Goal: Task Accomplishment & Management: Manage account settings

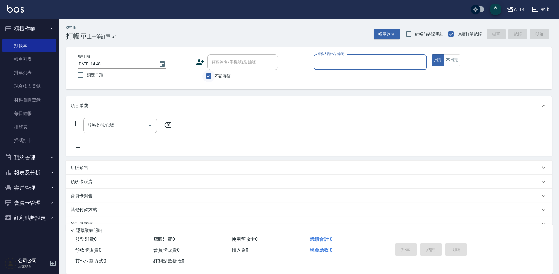
click at [212, 70] on input "不留客資" at bounding box center [209, 76] width 12 height 12
checkbox input "false"
click at [222, 65] on input "顧客姓名/手機號碼/編號" at bounding box center [238, 62] width 56 height 10
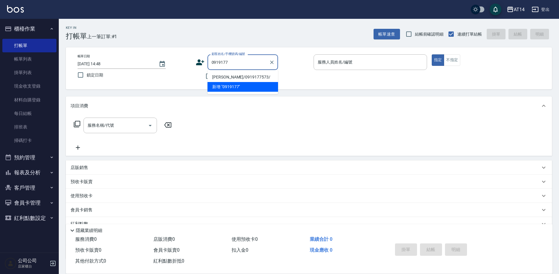
click at [245, 78] on li "[PERSON_NAME]/0919177573/" at bounding box center [243, 77] width 71 height 10
type input "[PERSON_NAME]/0919177573/"
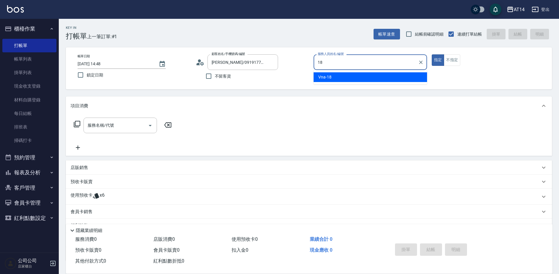
type input "Vna-18"
type button "true"
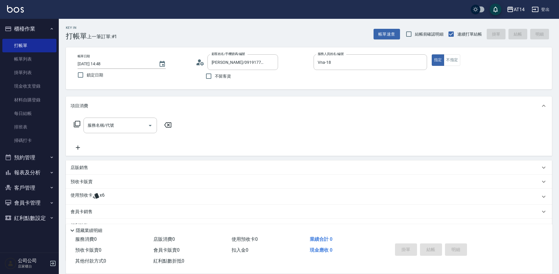
click at [101, 197] on span "x6" at bounding box center [102, 196] width 5 height 9
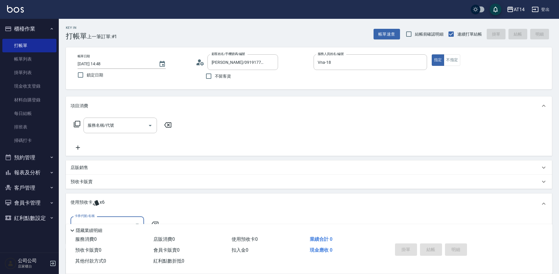
click at [99, 216] on div "卡券代號/名稱 卡券代號/名稱" at bounding box center [309, 229] width 486 height 30
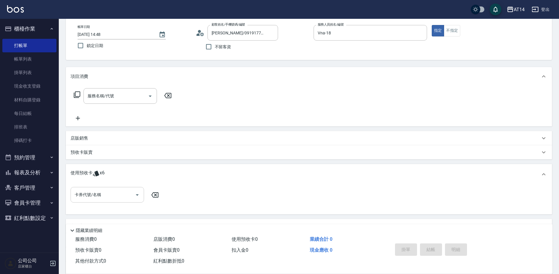
click at [113, 196] on input "卡券代號/名稱" at bounding box center [102, 195] width 59 height 10
click at [109, 210] on div "洗髮卡 剩餘6張" at bounding box center [107, 210] width 73 height 10
type input "洗髮卡"
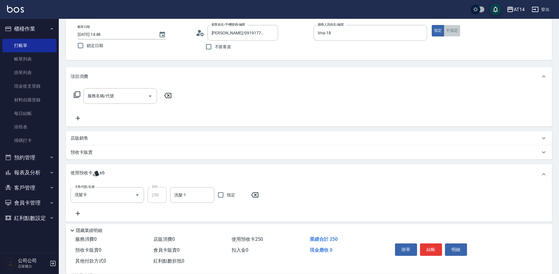
click at [457, 34] on button "不指定" at bounding box center [452, 30] width 16 height 11
click at [433, 248] on button "結帳" at bounding box center [431, 249] width 22 height 12
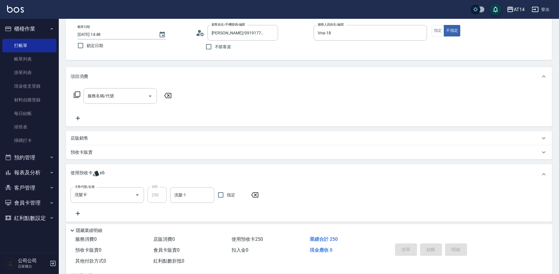
type input "[DATE] 15:26"
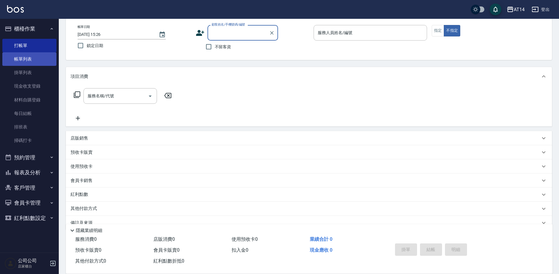
click at [38, 65] on link "帳單列表" at bounding box center [29, 59] width 54 height 14
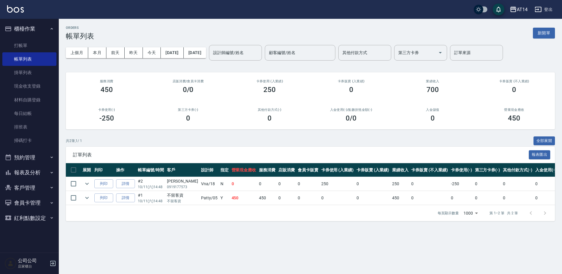
click at [29, 156] on button "預約管理" at bounding box center [29, 157] width 54 height 15
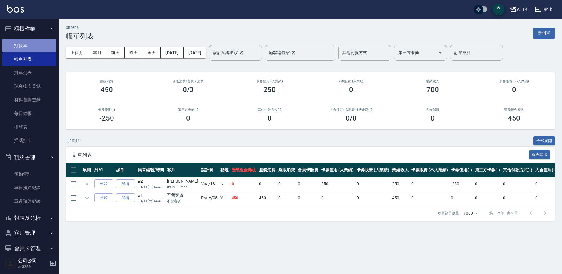
click at [37, 42] on link "打帳單" at bounding box center [29, 46] width 54 height 14
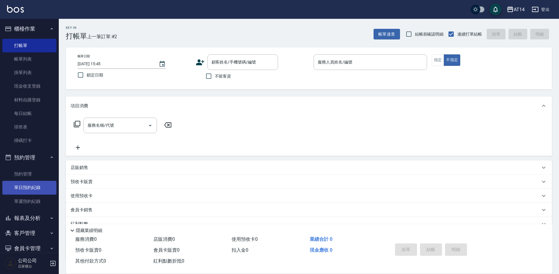
drag, startPoint x: 31, startPoint y: 186, endPoint x: 2, endPoint y: 182, distance: 29.1
drag, startPoint x: 2, startPoint y: 182, endPoint x: 165, endPoint y: 199, distance: 163.7
click at [165, 199] on div "使用預收卡" at bounding box center [306, 196] width 470 height 6
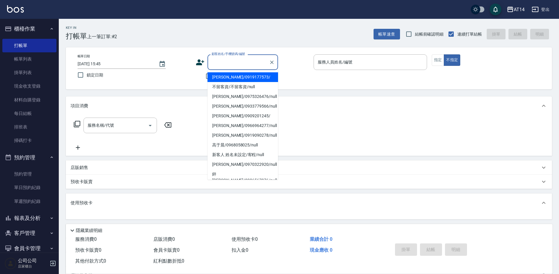
click at [222, 64] on input "顧客姓名/手機號碼/編號" at bounding box center [238, 62] width 56 height 10
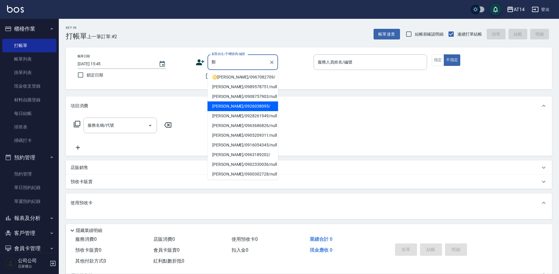
click at [232, 104] on li "[PERSON_NAME]/0926038095/" at bounding box center [243, 106] width 71 height 10
type input "[PERSON_NAME]/0926038095/"
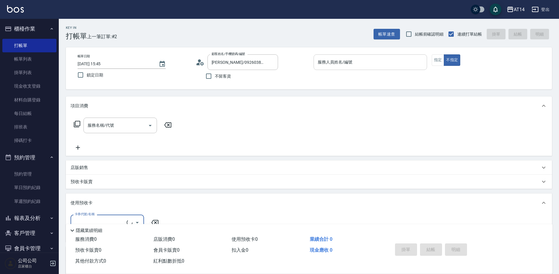
type input "Mandy-07"
click at [350, 60] on input "Mandy-07" at bounding box center [365, 62] width 99 height 10
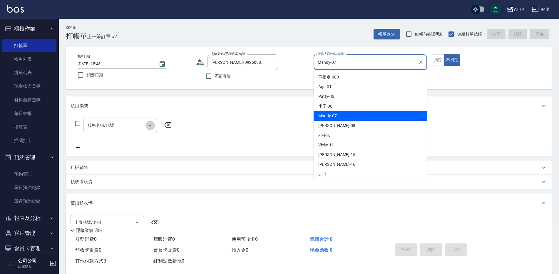
click at [148, 125] on icon "Open" at bounding box center [150, 125] width 7 height 7
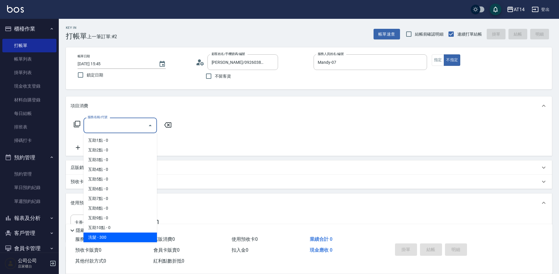
drag, startPoint x: 123, startPoint y: 234, endPoint x: 137, endPoint y: 236, distance: 14.0
click at [123, 235] on span "洗髮 - 300" at bounding box center [119, 238] width 73 height 10
type input "洗髮(011)"
type input "1"
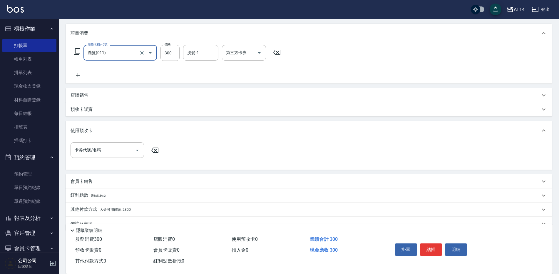
scroll to position [86, 0]
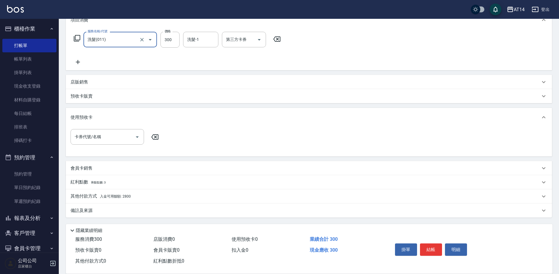
click at [137, 196] on div "其他付款方式 入金可用餘額: 2800" at bounding box center [306, 196] width 470 height 6
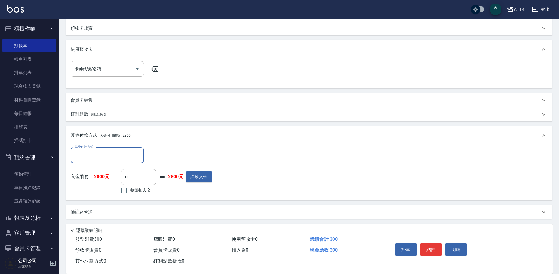
scroll to position [155, 0]
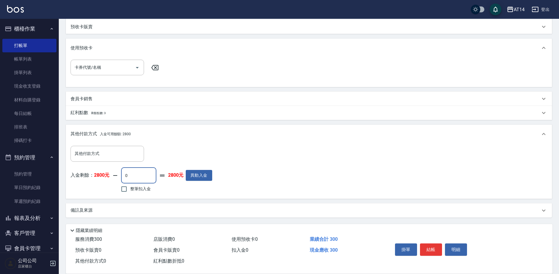
click at [126, 176] on input "0" at bounding box center [138, 176] width 35 height 16
type input "300"
type input "0"
type input "300"
click at [430, 245] on button "結帳" at bounding box center [431, 249] width 22 height 12
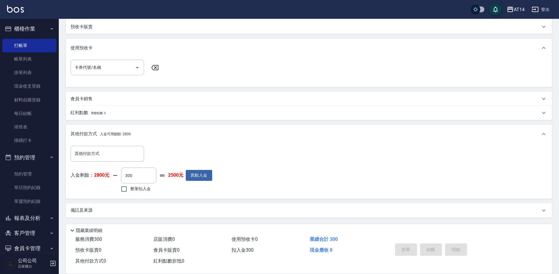
type input "[DATE] 16:02"
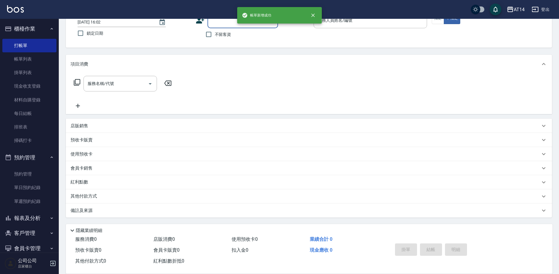
scroll to position [0, 0]
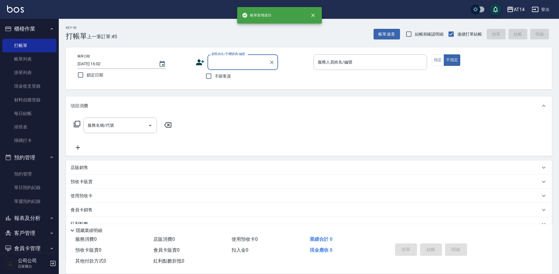
click at [223, 63] on input "顧客姓名/手機號碼/編號" at bounding box center [238, 62] width 56 height 10
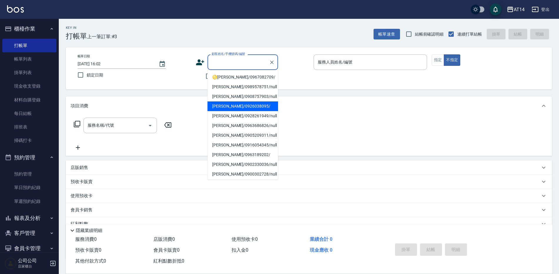
click at [232, 108] on li "[PERSON_NAME]/0926038095/" at bounding box center [243, 106] width 71 height 10
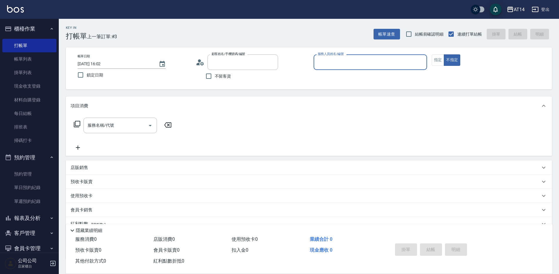
type input "[PERSON_NAME]/0926038095/"
type input "Mandy-07"
click at [273, 61] on icon "Clear" at bounding box center [272, 62] width 6 height 6
click at [209, 76] on input "不留客資" at bounding box center [209, 76] width 12 height 12
checkbox input "true"
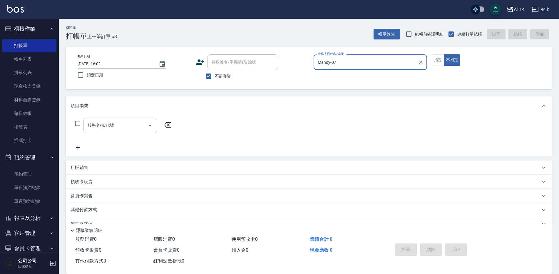
click at [150, 125] on icon "Open" at bounding box center [150, 125] width 7 height 7
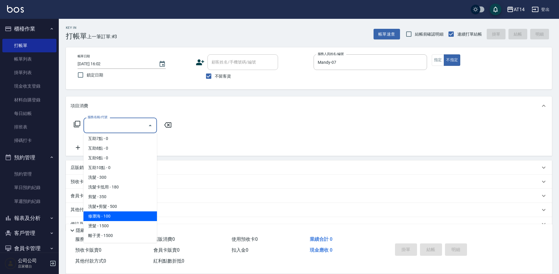
scroll to position [88, 0]
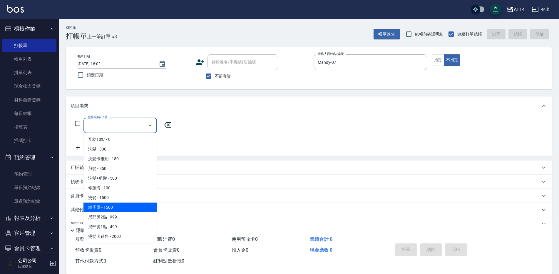
click at [115, 208] on span "離子燙 - 1500" at bounding box center [119, 208] width 73 height 10
type input "離子燙(032)"
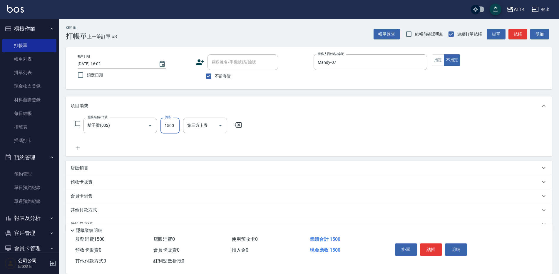
click at [174, 127] on input "1500" at bounding box center [170, 126] width 19 height 16
type input "2000"
click at [81, 144] on icon at bounding box center [78, 147] width 15 height 7
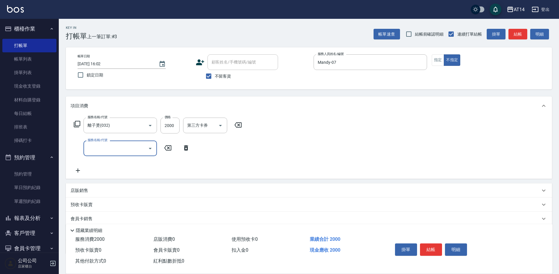
click at [92, 146] on input "服務名稱/代號" at bounding box center [115, 148] width 59 height 10
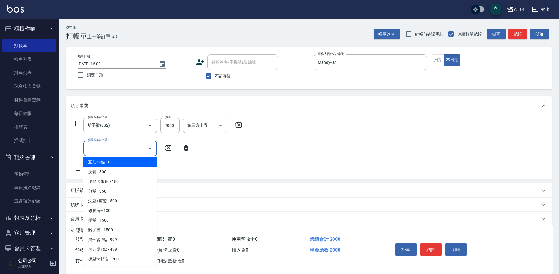
scroll to position [147, 0]
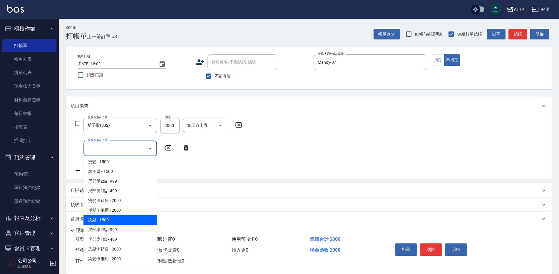
click at [126, 224] on span "染髮 - 1500" at bounding box center [119, 220] width 73 height 10
type input "染髮(041)"
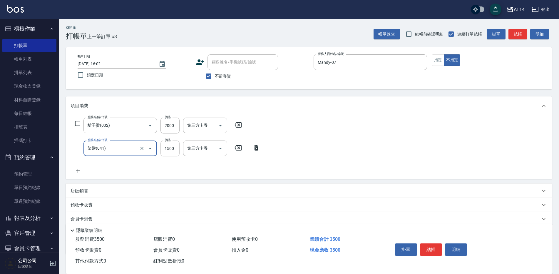
click at [171, 152] on input "1500" at bounding box center [170, 149] width 19 height 16
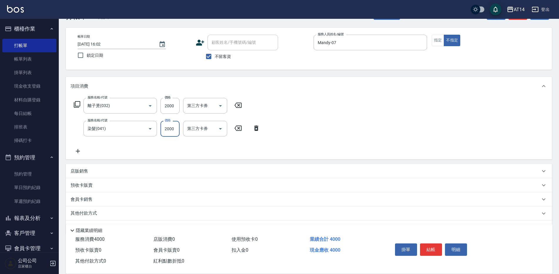
scroll to position [29, 0]
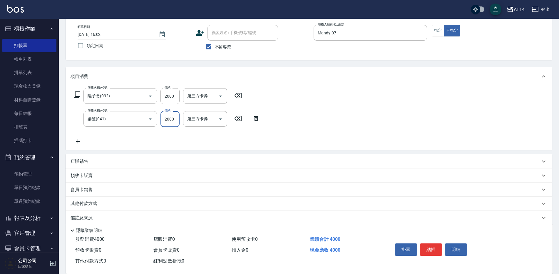
type input "2000"
click at [98, 161] on div "店販銷售" at bounding box center [306, 161] width 470 height 6
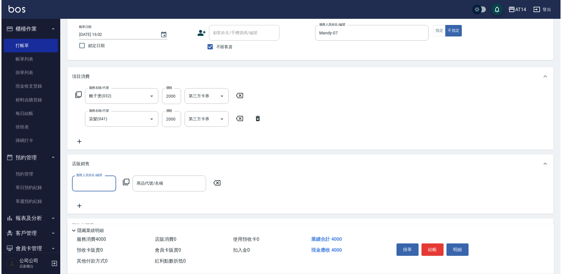
scroll to position [0, 0]
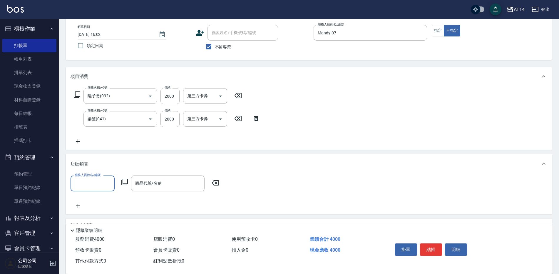
click at [103, 180] on input "服務人員姓名/編號" at bounding box center [92, 183] width 39 height 10
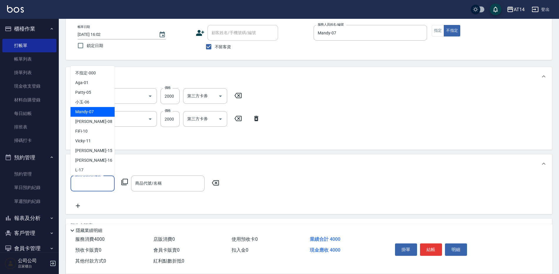
click at [87, 113] on span "Mandy -07" at bounding box center [84, 112] width 19 height 6
type input "Mandy-07"
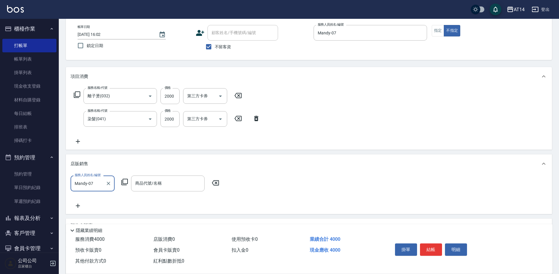
click at [125, 181] on icon at bounding box center [124, 181] width 7 height 7
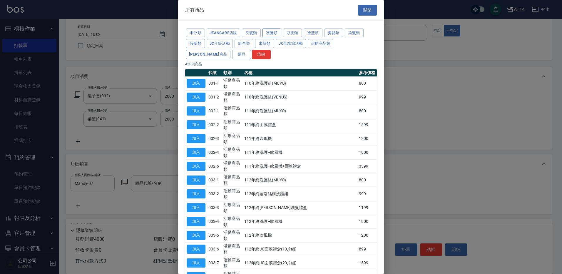
click at [271, 32] on button "護髮類" at bounding box center [272, 33] width 19 height 9
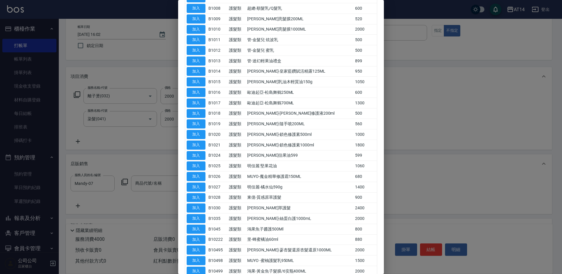
scroll to position [203, 0]
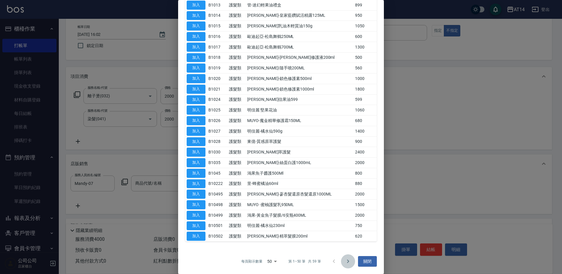
click at [346, 260] on icon "Go to next page" at bounding box center [348, 261] width 7 height 7
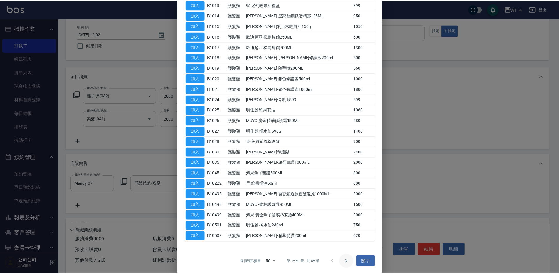
scroll to position [0, 0]
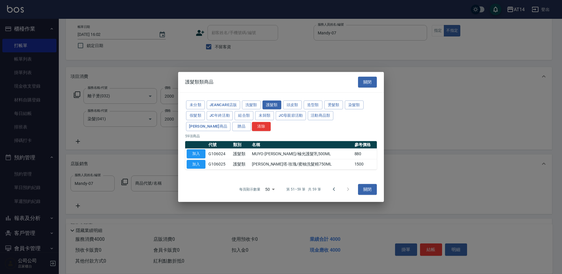
drag, startPoint x: 369, startPoint y: 83, endPoint x: 365, endPoint y: 84, distance: 3.4
click at [368, 83] on button "關閉" at bounding box center [367, 82] width 19 height 11
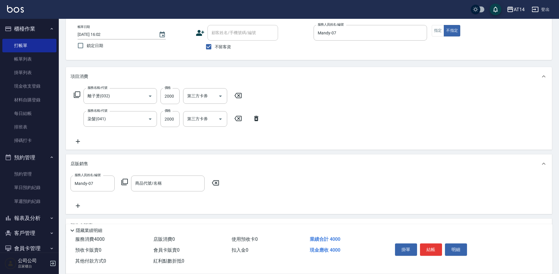
click at [124, 180] on icon at bounding box center [124, 181] width 7 height 7
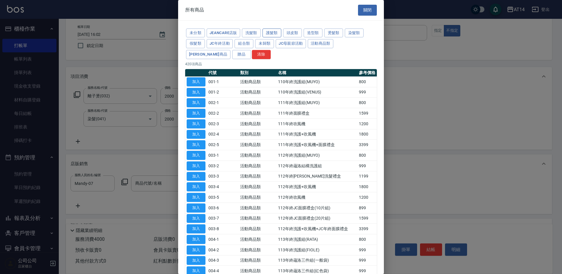
click at [275, 34] on button "護髮類" at bounding box center [272, 33] width 19 height 9
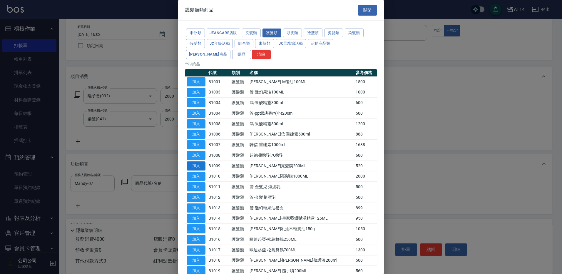
click at [200, 166] on button "加入" at bounding box center [196, 165] width 19 height 9
type input "[PERSON_NAME]亮髮膜200ML"
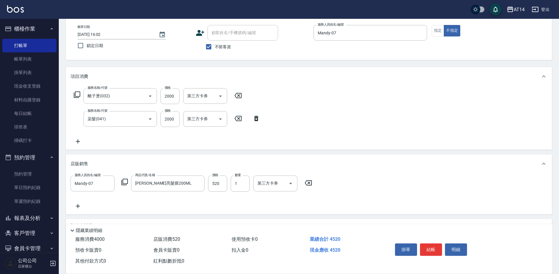
click at [430, 245] on button "結帳" at bounding box center [431, 249] width 22 height 12
type input "[DATE] 16:03"
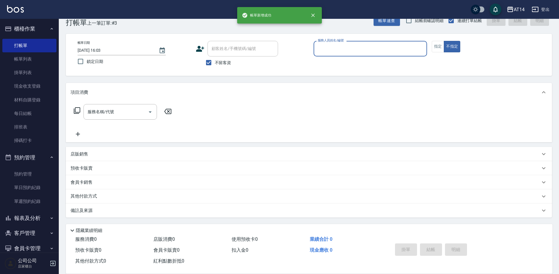
scroll to position [14, 0]
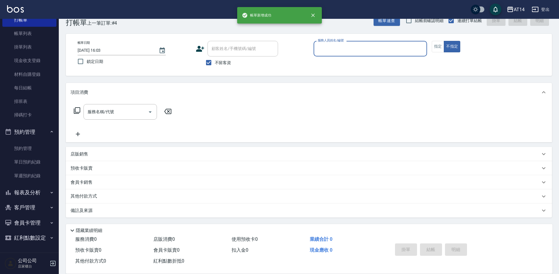
drag, startPoint x: 38, startPoint y: 192, endPoint x: 34, endPoint y: 194, distance: 4.5
click at [38, 192] on button "報表及分析" at bounding box center [29, 192] width 54 height 15
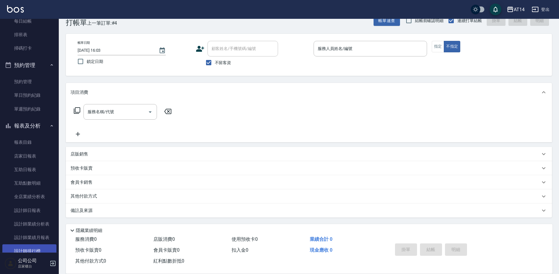
scroll to position [114, 0]
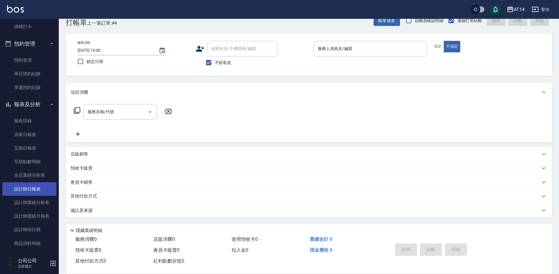
click at [36, 192] on link "設計師日報表" at bounding box center [29, 189] width 54 height 14
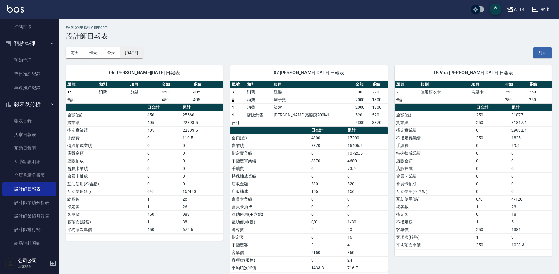
click at [143, 51] on button "[DATE]" at bounding box center [131, 52] width 22 height 11
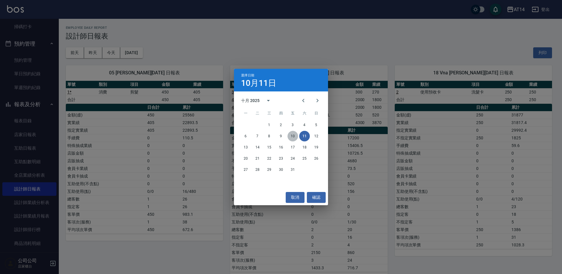
click at [293, 133] on button "10" at bounding box center [293, 136] width 11 height 11
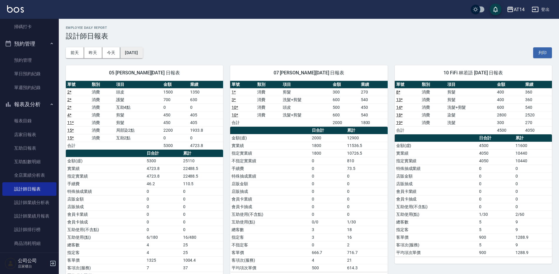
click at [143, 51] on button "[DATE]" at bounding box center [131, 52] width 22 height 11
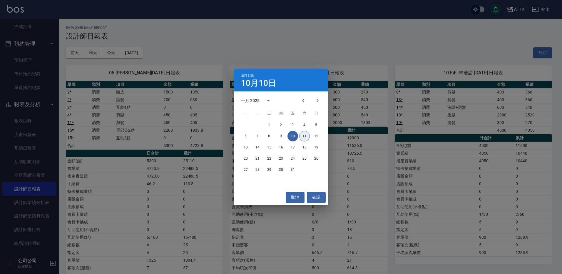
click at [303, 136] on button "11" at bounding box center [304, 136] width 11 height 11
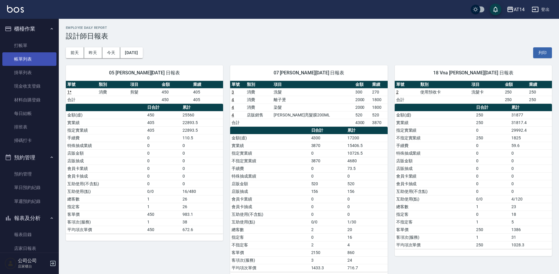
click at [32, 60] on link "帳單列表" at bounding box center [29, 59] width 54 height 14
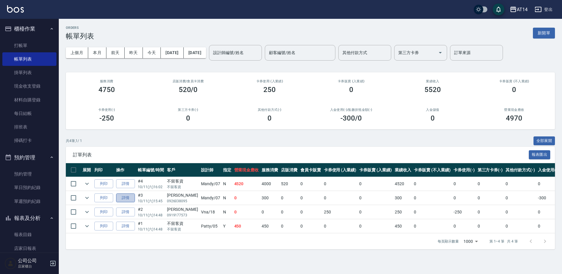
click at [130, 198] on link "詳情" at bounding box center [125, 197] width 19 height 9
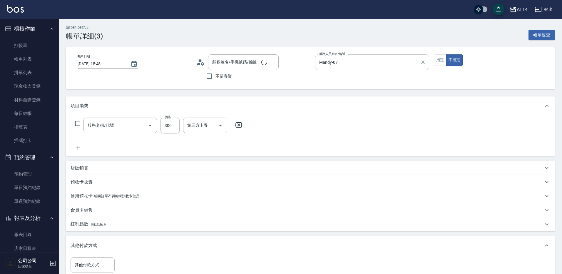
type input "[DATE] 15:45"
type input "Mandy-07"
type input "[PERSON_NAME]/0926038095/"
type input "洗髮(011)"
click at [437, 57] on button "指定" at bounding box center [438, 59] width 13 height 11
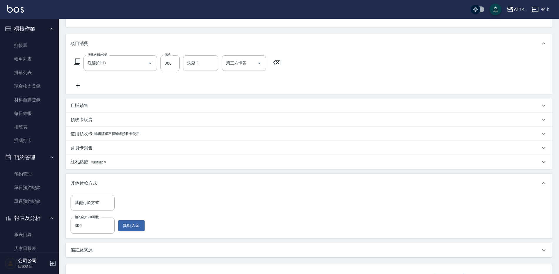
scroll to position [88, 0]
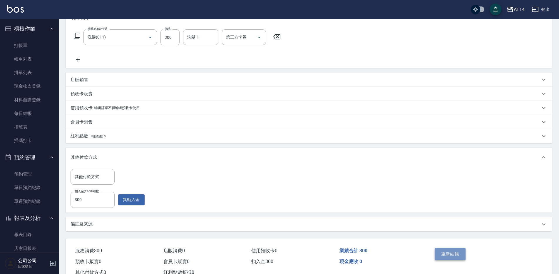
click at [440, 251] on button "重新結帳" at bounding box center [450, 254] width 31 height 12
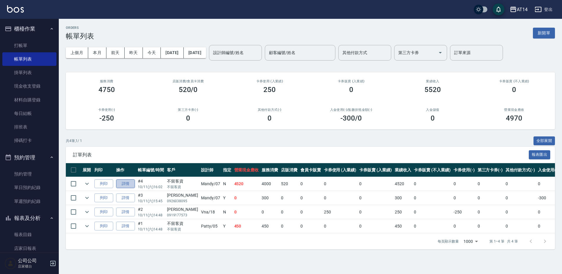
click at [127, 186] on link "詳情" at bounding box center [125, 183] width 19 height 9
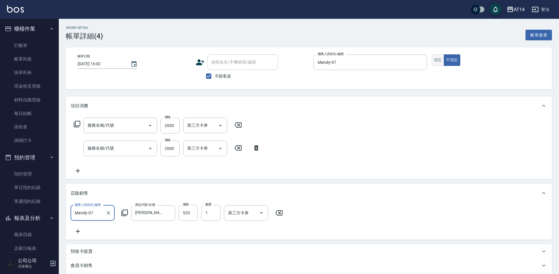
type input "[DATE] 16:02"
checkbox input "true"
type input "Mandy-07"
type input "染髮(041)"
type input "離子燙(032)"
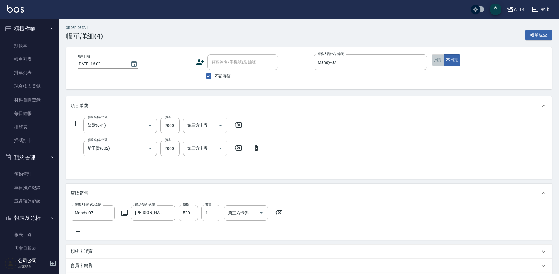
click at [435, 61] on button "指定" at bounding box center [438, 59] width 13 height 11
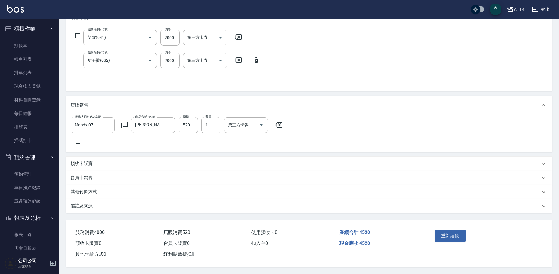
scroll to position [95, 0]
click at [452, 237] on button "重新結帳" at bounding box center [450, 236] width 31 height 12
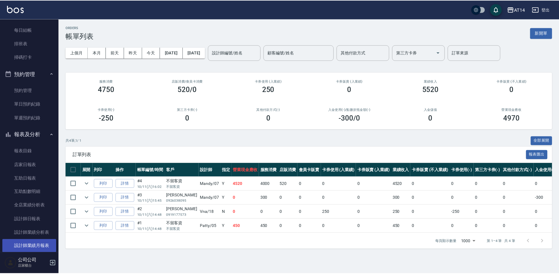
scroll to position [118, 0]
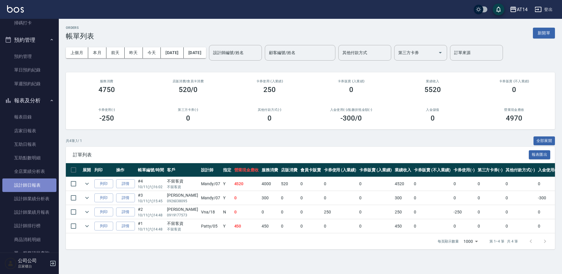
click at [33, 183] on link "設計師日報表" at bounding box center [29, 185] width 54 height 14
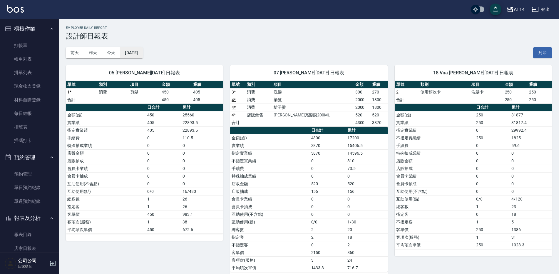
click at [141, 51] on button "[DATE]" at bounding box center [131, 52] width 22 height 11
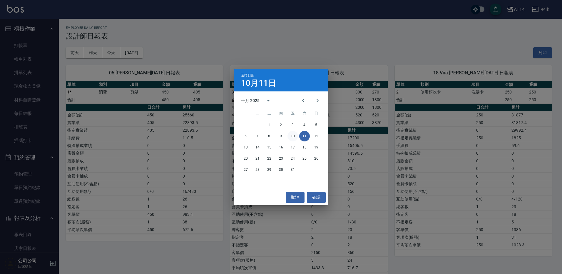
click at [293, 136] on button "10" at bounding box center [293, 136] width 11 height 11
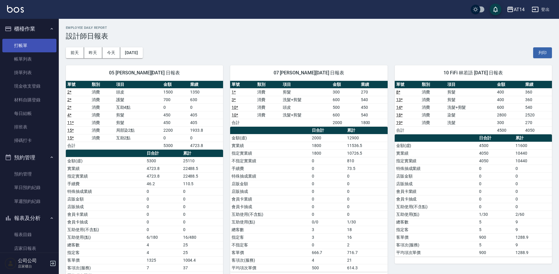
click at [15, 46] on link "打帳單" at bounding box center [29, 46] width 54 height 14
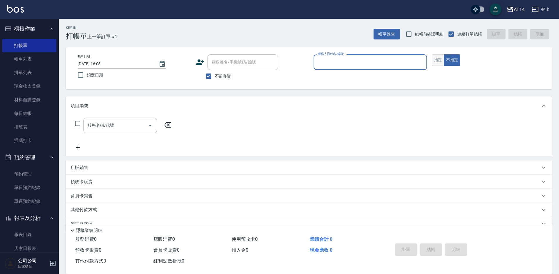
click at [437, 62] on button "指定" at bounding box center [438, 59] width 13 height 11
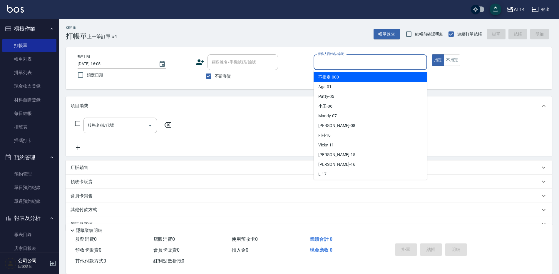
click at [333, 60] on input "服務人員姓名/編號" at bounding box center [370, 62] width 108 height 10
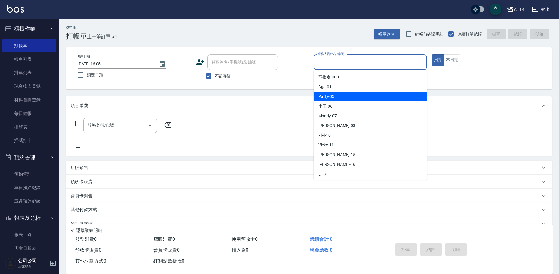
click at [332, 99] on span "Patty -05" at bounding box center [326, 96] width 16 height 6
type input "Patty-05"
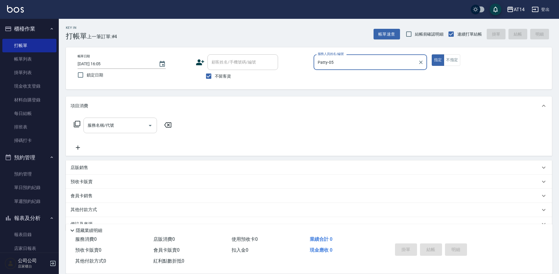
click at [114, 124] on input "服務名稱/代號" at bounding box center [115, 125] width 59 height 10
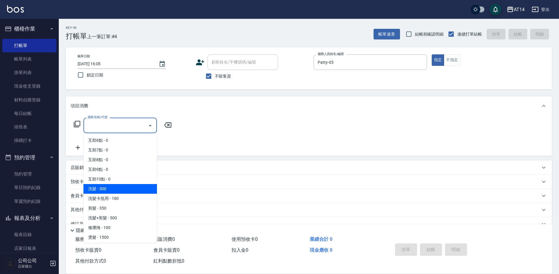
scroll to position [59, 0]
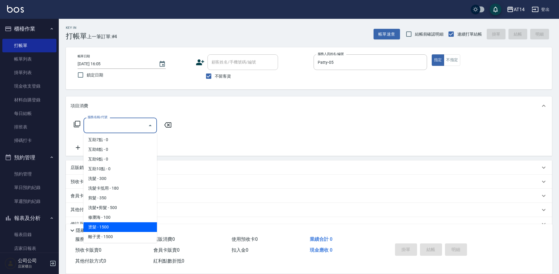
click at [108, 228] on span "燙髮 - 1500" at bounding box center [119, 227] width 73 height 10
type input "燙髮(031)"
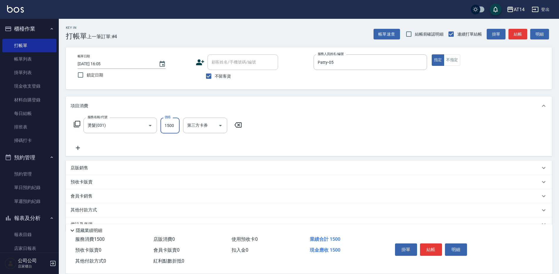
click at [176, 125] on input "1500" at bounding box center [170, 126] width 19 height 16
type input "2500"
click at [76, 147] on icon at bounding box center [78, 147] width 15 height 7
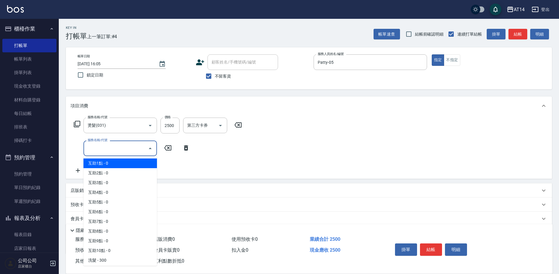
click at [100, 149] on input "服務名稱/代號" at bounding box center [115, 148] width 59 height 10
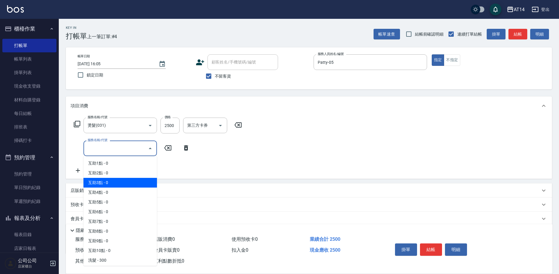
click at [98, 183] on span "互助3點 - 0" at bounding box center [119, 183] width 73 height 10
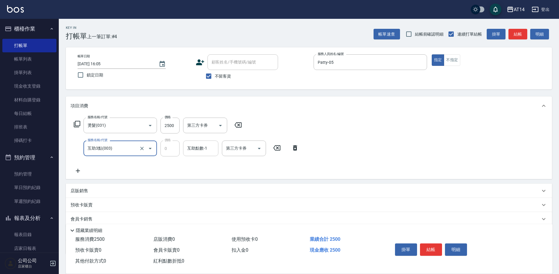
click at [194, 148] on div "互助點數-1 互助點數-1" at bounding box center [200, 149] width 35 height 16
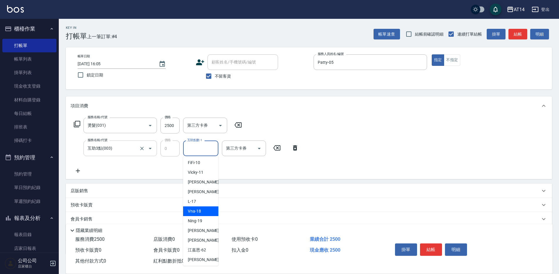
click at [124, 147] on input "互助3點(003)" at bounding box center [112, 148] width 52 height 10
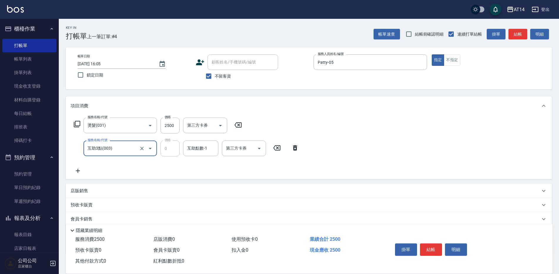
click at [122, 151] on input "互助3點(003)" at bounding box center [112, 148] width 52 height 10
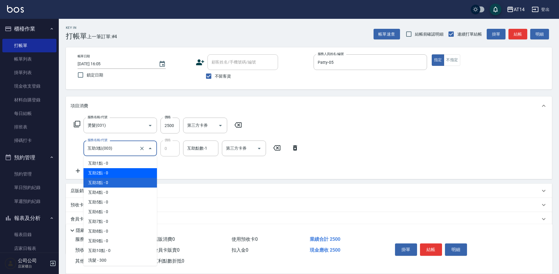
click at [100, 173] on span "互助2點 - 0" at bounding box center [119, 173] width 73 height 10
type input "互助2點(002)"
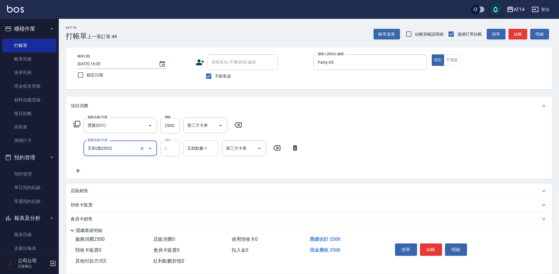
click at [203, 148] on input "互助點數-1" at bounding box center [201, 148] width 30 height 10
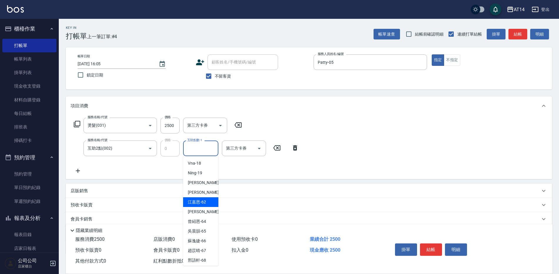
scroll to position [108, 0]
click at [203, 259] on span "[PERSON_NAME]-68" at bounding box center [197, 258] width 18 height 6
type input "[PERSON_NAME]-68"
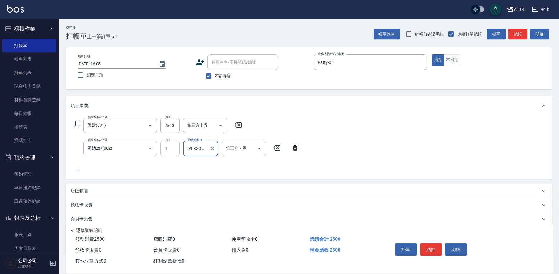
click at [79, 170] on icon at bounding box center [78, 170] width 15 height 7
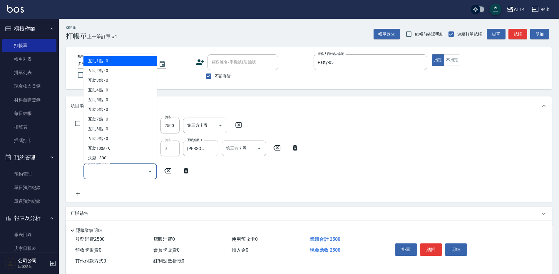
click at [97, 168] on input "服務名稱/代號" at bounding box center [115, 171] width 59 height 10
click at [98, 64] on span "互助1點 - 0" at bounding box center [119, 61] width 73 height 10
type input "互助1點(001)"
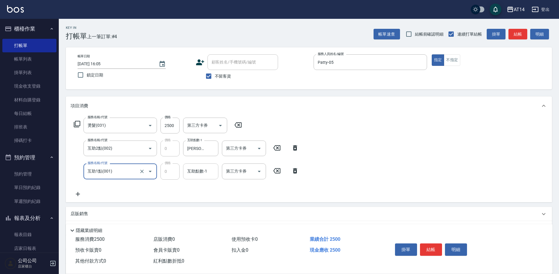
click at [196, 171] on div "互助點數-1 互助點數-1" at bounding box center [200, 171] width 35 height 16
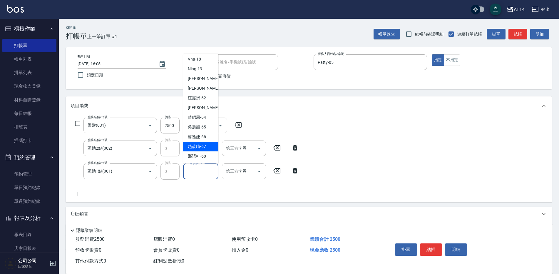
click at [204, 146] on span "[PERSON_NAME]-67" at bounding box center [197, 146] width 18 height 6
type input "[PERSON_NAME]-67"
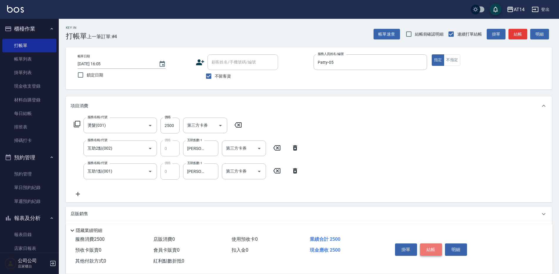
click at [429, 243] on button "結帳" at bounding box center [431, 249] width 22 height 12
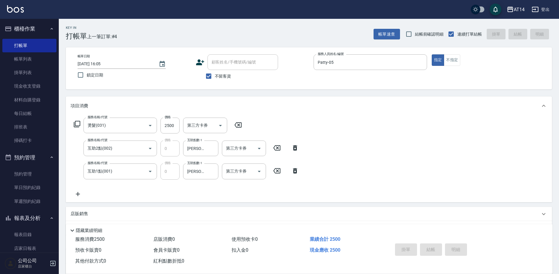
type input "[DATE] 16:16"
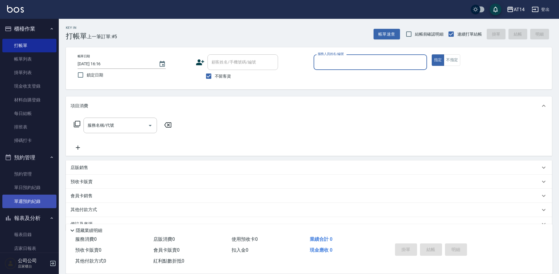
click at [22, 205] on link "單週預約紀錄" at bounding box center [29, 202] width 54 height 14
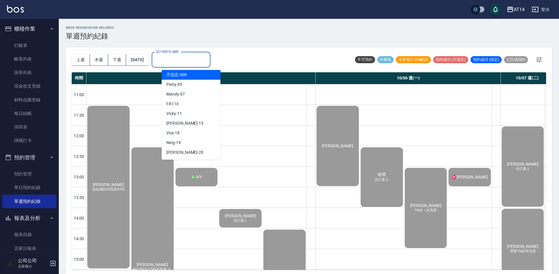
click at [181, 59] on input "設計師姓名/編號" at bounding box center [181, 60] width 54 height 10
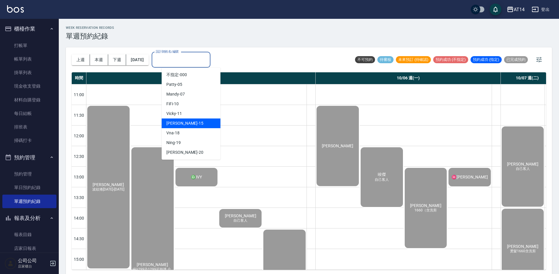
click at [181, 124] on div "Dora -15" at bounding box center [191, 123] width 59 height 10
type input "Dora-15"
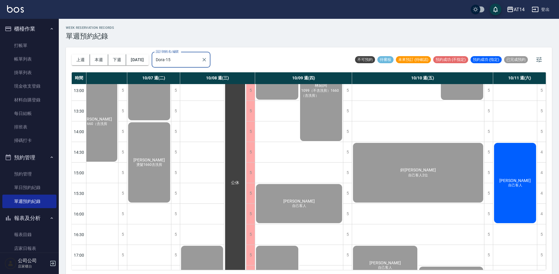
scroll to position [88, 156]
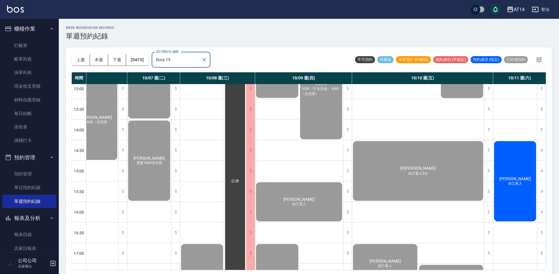
click at [504, 196] on div "[PERSON_NAME] 自己客人" at bounding box center [515, 181] width 44 height 82
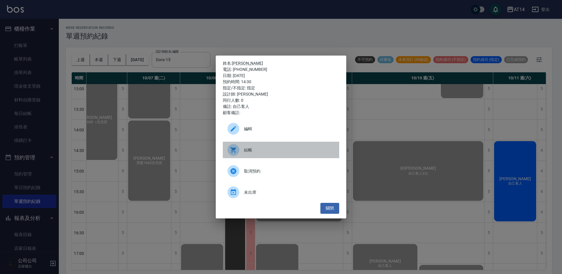
click at [266, 151] on span "結帳" at bounding box center [289, 150] width 91 height 6
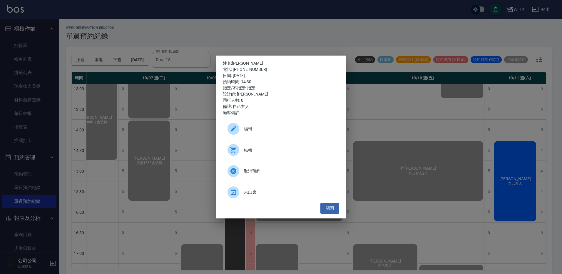
click at [266, 28] on div "姓名: [PERSON_NAME] 電話: [PHONE_NUMBER] 日期: [DATE] 預約時間: 14:30 指定/不指定: 指定 設計師: [PE…" at bounding box center [281, 137] width 562 height 274
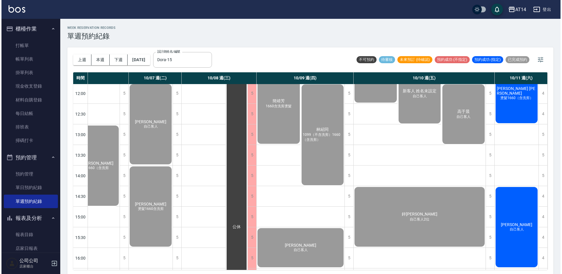
scroll to position [29, 153]
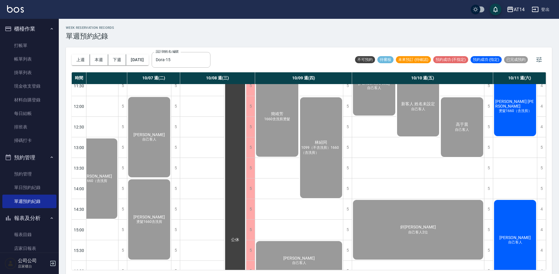
click at [514, 111] on span "燙髮1660（含洗剪）" at bounding box center [515, 110] width 35 height 5
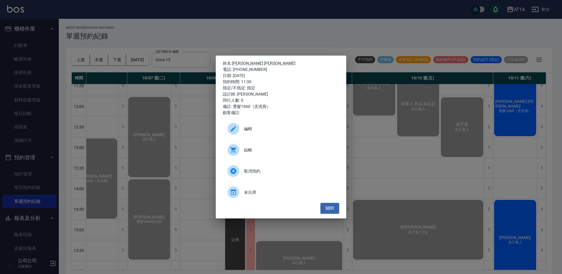
click at [296, 143] on div "結帳" at bounding box center [281, 150] width 116 height 16
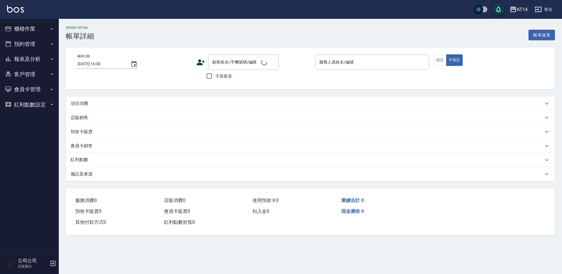
click at [90, 102] on div "項目消費" at bounding box center [307, 104] width 473 height 6
type input "2025/10/11 14:30"
type input "Dora-15"
type input "自己客人"
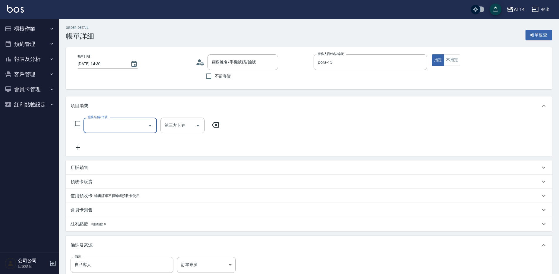
type input "Sam/0938176696/"
click at [111, 125] on input "服務名稱/代號" at bounding box center [115, 125] width 59 height 10
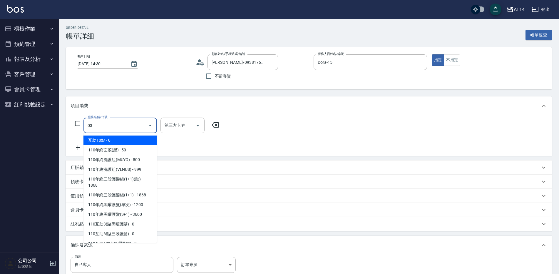
type input "031"
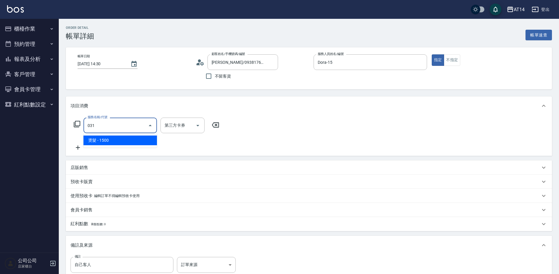
type input "3"
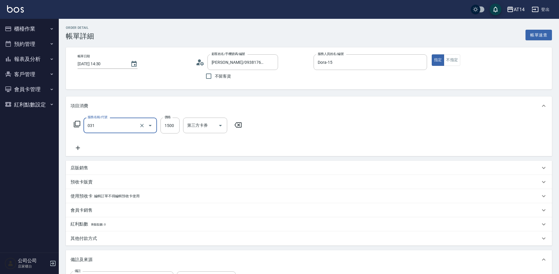
type input "燙髮(031)"
type input "0"
type input "2300"
type input "5"
type input "2300"
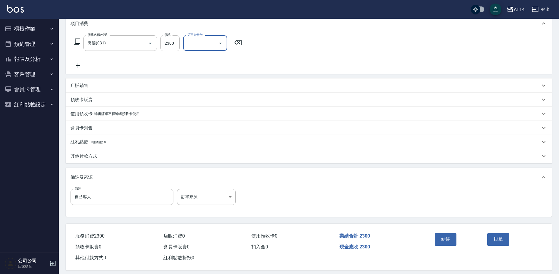
scroll to position [88, 0]
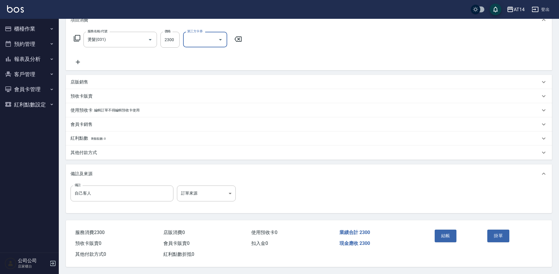
click at [196, 183] on div "備註 自己客人 備註 訂單來源 ​ 訂單來源" at bounding box center [309, 198] width 486 height 30
click at [185, 192] on body "AT14 登出 櫃檯作業 打帳單 帳單列表 掛單列表 現金收支登錄 材料自購登錄 每日結帳 排班表 掃碼打卡 預約管理 預約管理 單日預約紀錄 單週預約紀錄 …" at bounding box center [279, 94] width 559 height 360
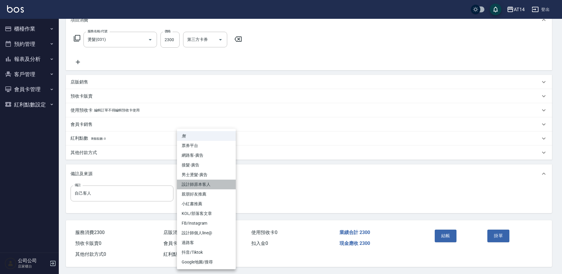
drag, startPoint x: 215, startPoint y: 184, endPoint x: 364, endPoint y: 239, distance: 159.0
click at [215, 184] on li "設計師原本客人" at bounding box center [206, 185] width 59 height 10
type input "設計師原本客人"
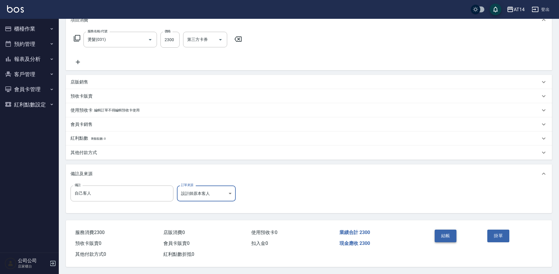
click at [450, 232] on button "結帳" at bounding box center [446, 236] width 22 height 12
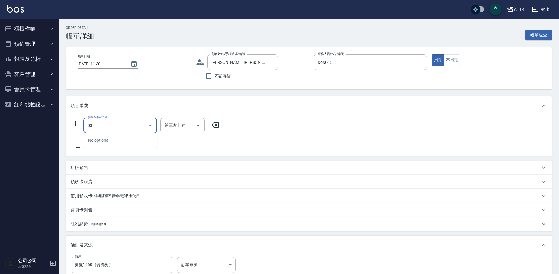
type input "031"
type input "3"
type input "燙髮(031)"
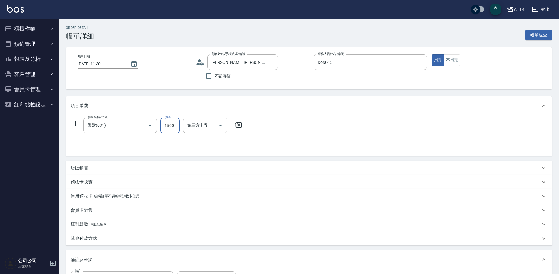
type input "0"
type input "2360"
type input "5"
type input "2360"
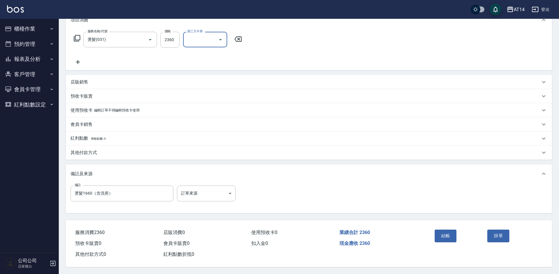
scroll to position [88, 0]
click at [195, 197] on body "AT14 登出 櫃檯作業 打帳單 帳單列表 掛單列表 現金收支登錄 材料自購登錄 每日結帳 排班表 掃碼打卡 預約管理 預約管理 單日預約紀錄 單週預約紀錄 …" at bounding box center [279, 94] width 559 height 360
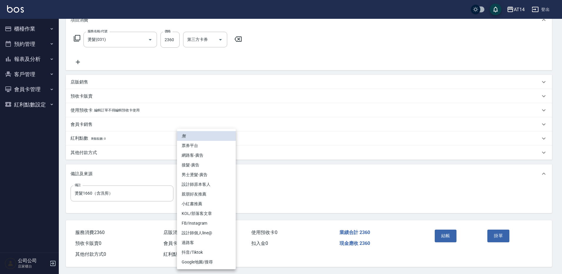
click at [215, 176] on li "男士燙髮-廣告" at bounding box center [206, 175] width 59 height 10
type input "男士燙髮-廣告"
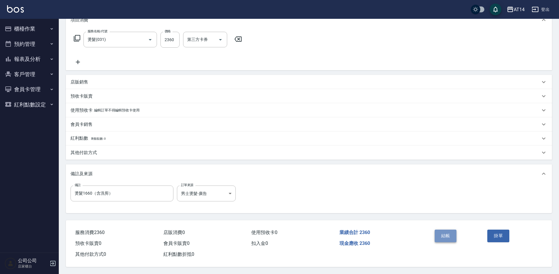
click at [452, 230] on button "結帳" at bounding box center [446, 236] width 22 height 12
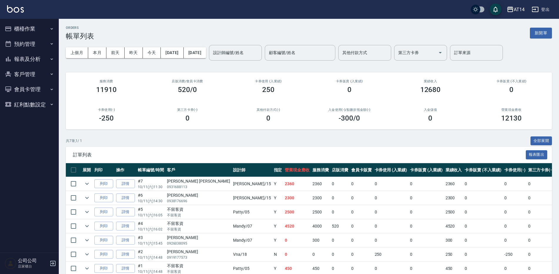
click at [40, 33] on button "櫃檯作業" at bounding box center [29, 28] width 54 height 15
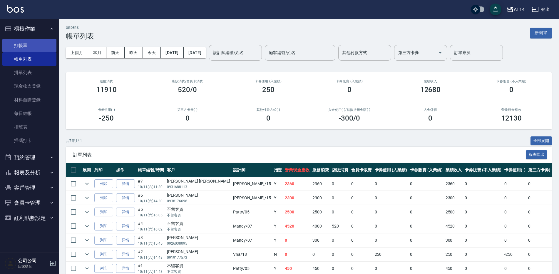
click at [43, 50] on link "打帳單" at bounding box center [29, 46] width 54 height 14
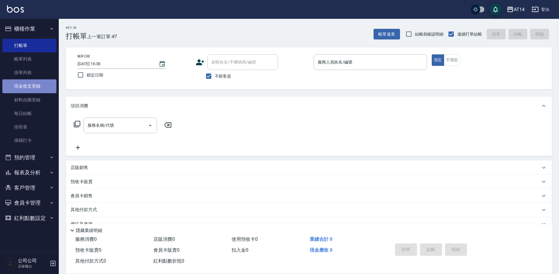
click at [44, 92] on link "現金收支登錄" at bounding box center [29, 86] width 54 height 14
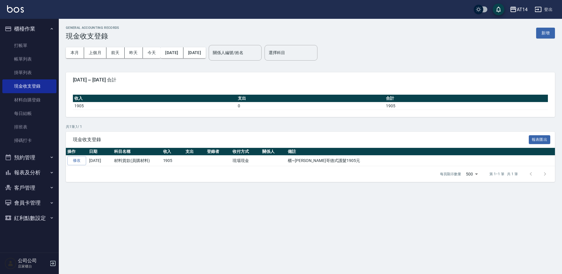
click at [552, 30] on button "新增" at bounding box center [545, 33] width 19 height 11
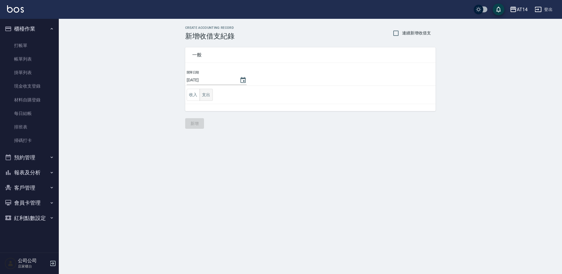
drag, startPoint x: 215, startPoint y: 99, endPoint x: 206, endPoint y: 99, distance: 9.1
click at [214, 98] on td "收入 支出" at bounding box center [310, 95] width 250 height 18
click at [206, 99] on button "支出" at bounding box center [206, 95] width 13 height 12
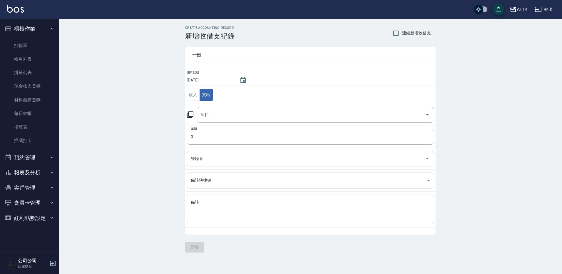
click at [280, 123] on td "科目 科目" at bounding box center [310, 115] width 250 height 22
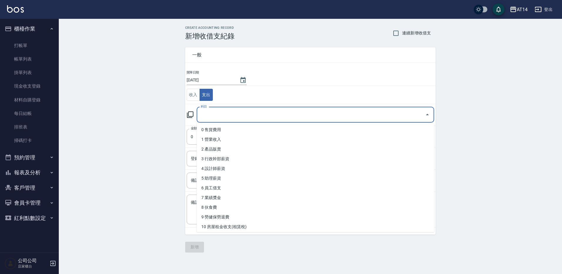
click at [279, 114] on input "科目" at bounding box center [310, 115] width 223 height 10
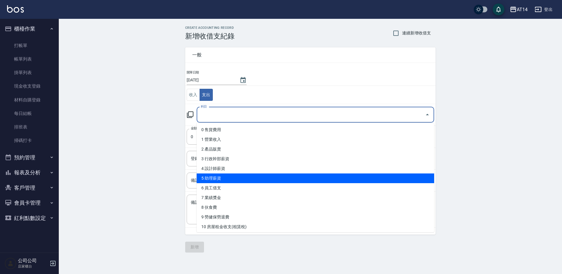
drag, startPoint x: 156, startPoint y: 142, endPoint x: 159, endPoint y: 140, distance: 3.9
click at [156, 142] on div "CREATE ACCOUNTING RECORD 新增收借支紀錄 連續新增收借支 一般 開單日期 2025/10/11 收入 支出 科目 科目 金額 0 金額…" at bounding box center [310, 139] width 503 height 241
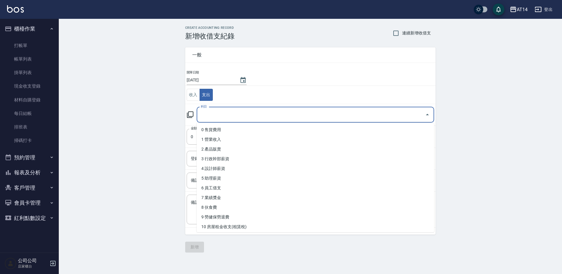
click at [239, 113] on input "科目" at bounding box center [310, 115] width 223 height 10
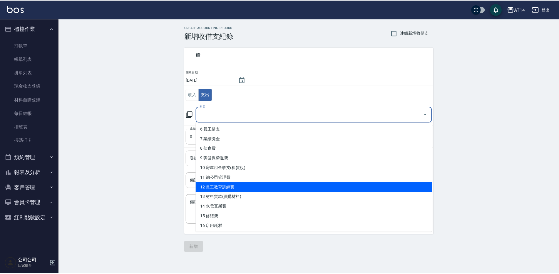
scroll to position [88, 0]
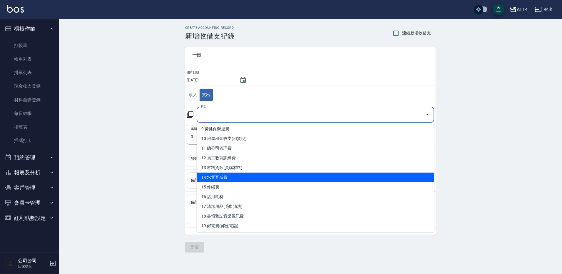
click at [269, 178] on li "14 水電瓦斯費" at bounding box center [316, 178] width 238 height 10
type input "14 水電瓦斯費"
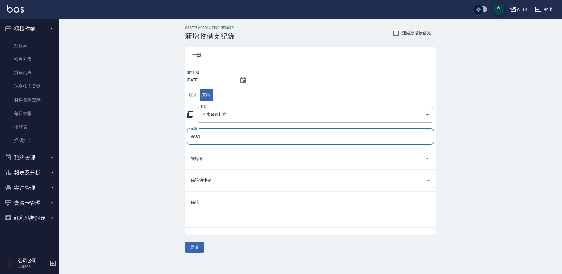
type input "6639"
click at [220, 202] on textarea "備註" at bounding box center [310, 210] width 239 height 20
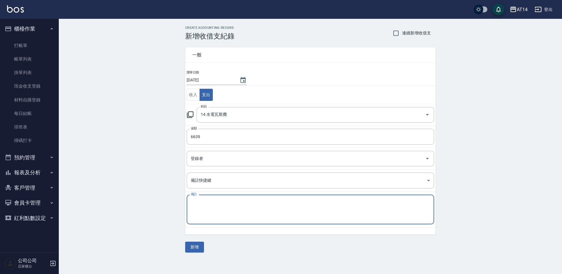
type textarea "e"
type textarea "櫃~水費6639元"
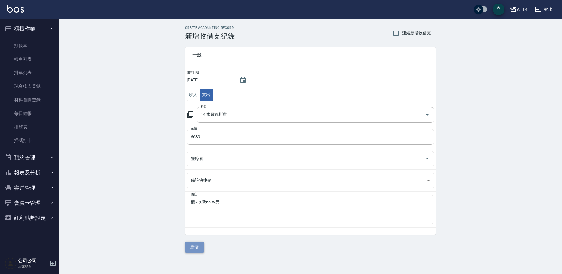
click at [198, 249] on button "新增" at bounding box center [194, 247] width 19 height 11
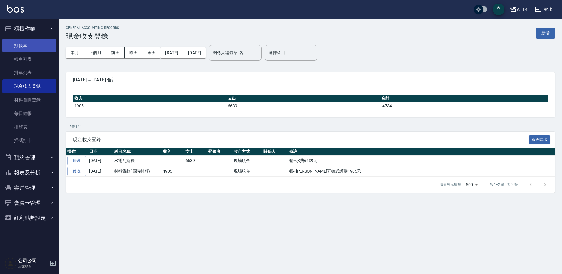
click at [25, 44] on link "打帳單" at bounding box center [29, 46] width 54 height 14
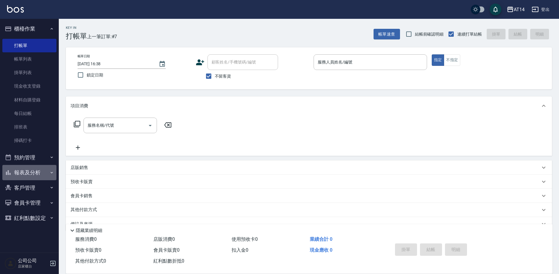
click at [44, 173] on button "報表及分析" at bounding box center [29, 172] width 54 height 15
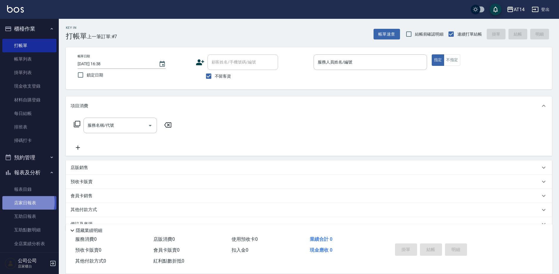
click at [22, 202] on link "店家日報表" at bounding box center [29, 203] width 54 height 14
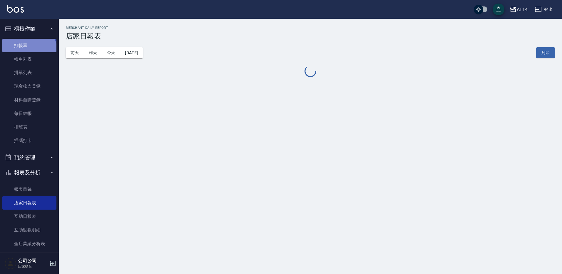
click at [28, 51] on link "打帳單" at bounding box center [29, 46] width 54 height 14
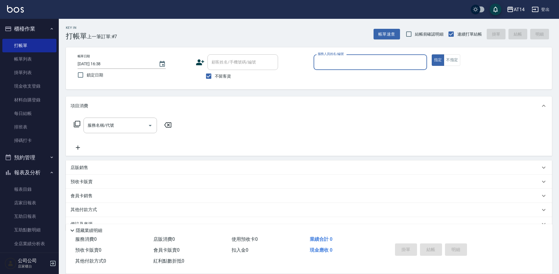
click at [337, 61] on input "服務人員姓名/編號" at bounding box center [370, 62] width 108 height 10
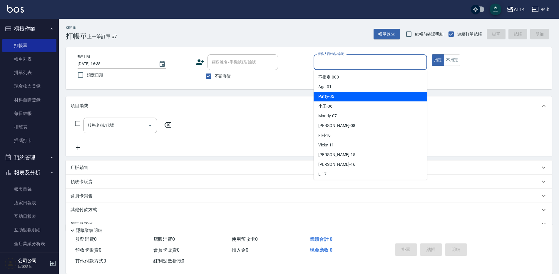
click at [323, 96] on span "Patty -05" at bounding box center [326, 96] width 16 height 6
type input "Patty-05"
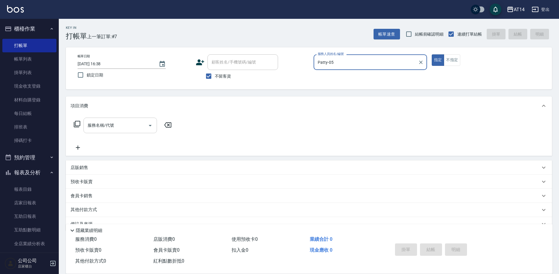
drag, startPoint x: 103, startPoint y: 125, endPoint x: 120, endPoint y: 120, distance: 18.0
click at [103, 125] on div "服務名稱/代號 服務名稱/代號" at bounding box center [119, 126] width 73 height 16
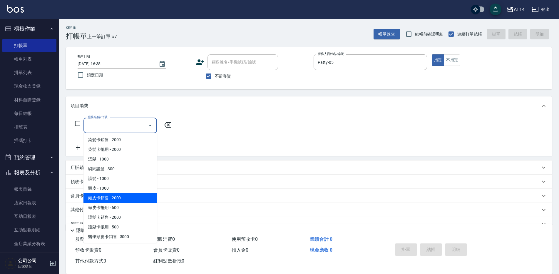
scroll to position [235, 0]
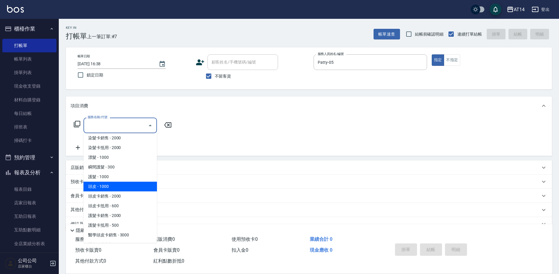
click at [107, 184] on span "頭皮 - 1000" at bounding box center [119, 187] width 73 height 10
type input "頭皮(052)"
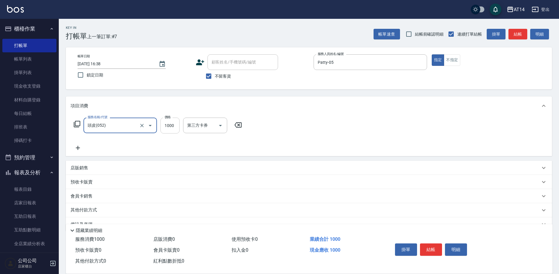
click at [171, 128] on input "1000" at bounding box center [170, 126] width 19 height 16
type input "1200"
click at [78, 147] on icon at bounding box center [78, 147] width 15 height 7
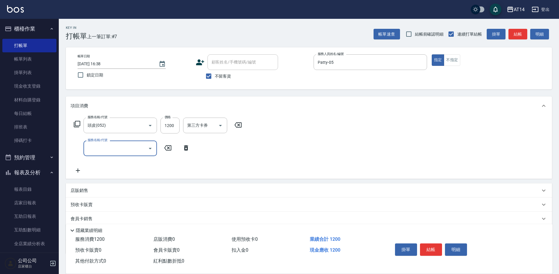
click at [92, 149] on input "服務名稱/代號" at bounding box center [115, 148] width 59 height 10
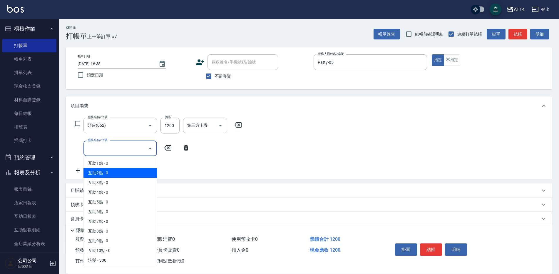
click at [99, 171] on span "互助2點 - 0" at bounding box center [119, 173] width 73 height 10
type input "互助2點(002)"
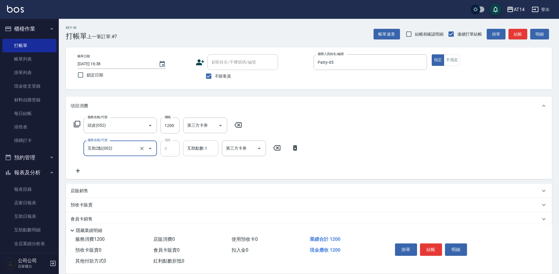
click at [204, 149] on div "互助點數-1 互助點數-1" at bounding box center [200, 149] width 35 height 16
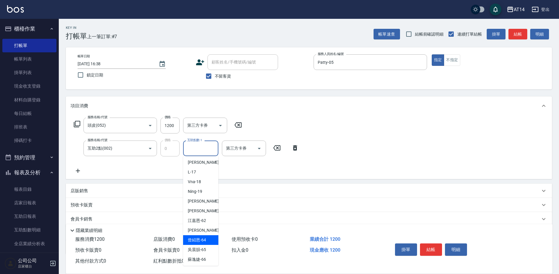
scroll to position [108, 0]
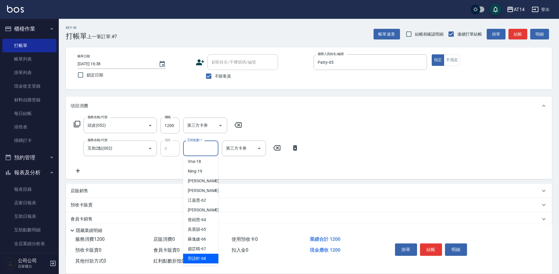
click at [197, 260] on span "[PERSON_NAME]-68" at bounding box center [197, 258] width 18 height 6
type input "[PERSON_NAME]-68"
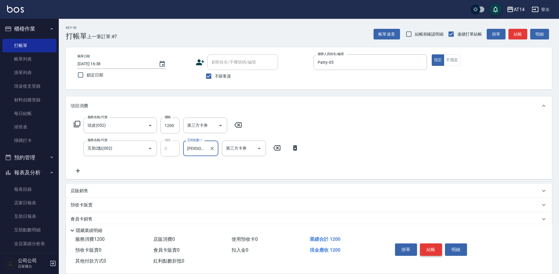
click at [428, 248] on button "結帳" at bounding box center [431, 249] width 22 height 12
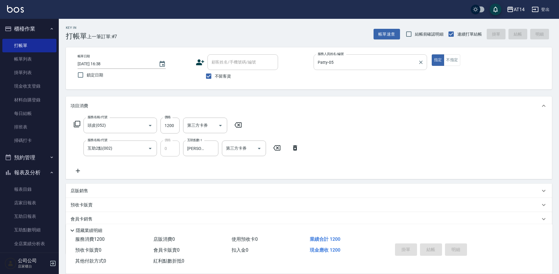
type input "2025/10/11 17:06"
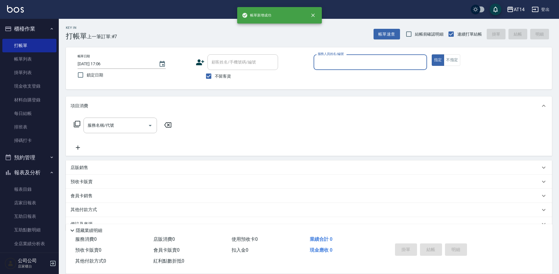
click at [327, 62] on input "服務人員姓名/編號" at bounding box center [370, 62] width 108 height 10
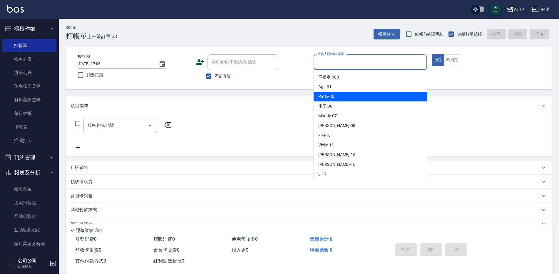
click at [334, 96] on div "Patty -05" at bounding box center [370, 97] width 113 height 10
type input "Patty-05"
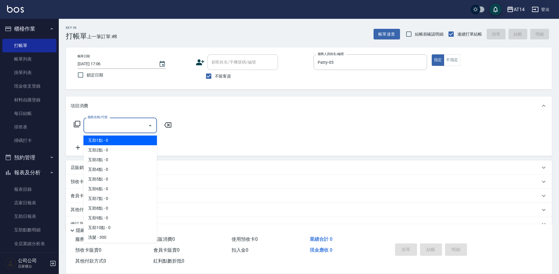
click at [138, 126] on input "服務名稱/代號" at bounding box center [115, 125] width 59 height 10
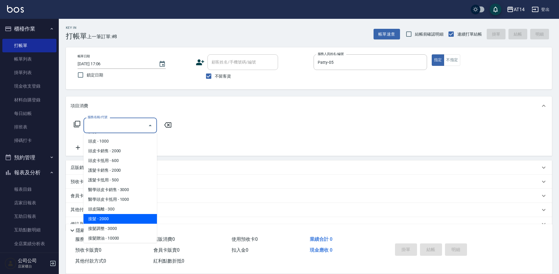
scroll to position [265, 0]
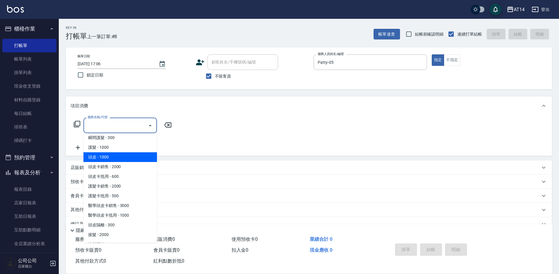
click at [98, 156] on span "頭皮 - 1000" at bounding box center [119, 157] width 73 height 10
type input "頭皮(052)"
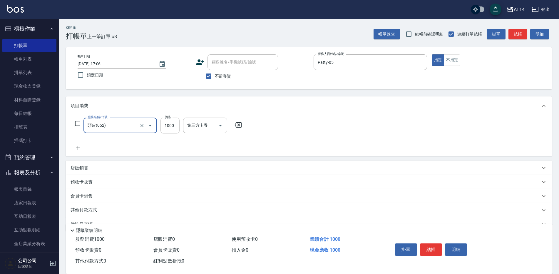
click at [173, 128] on input "1000" at bounding box center [170, 126] width 19 height 16
type input "1200"
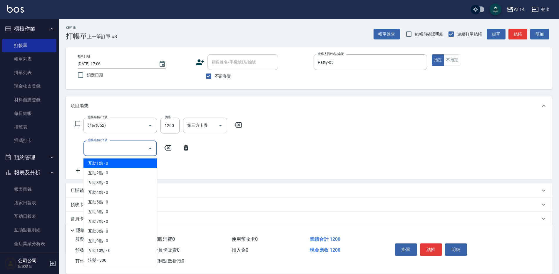
click at [118, 149] on input "服務名稱/代號" at bounding box center [115, 148] width 59 height 10
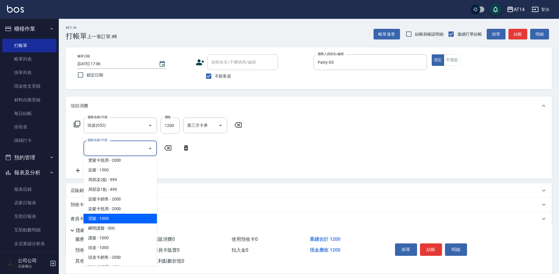
scroll to position [206, 0]
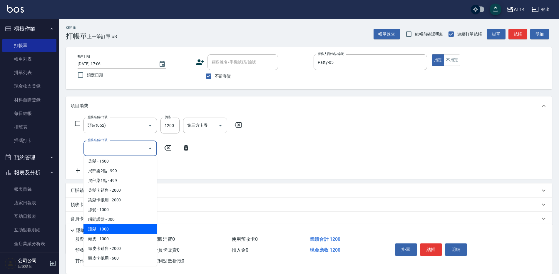
click at [115, 229] on span "護髮 - 1000" at bounding box center [119, 229] width 73 height 10
type input "護髮(051)"
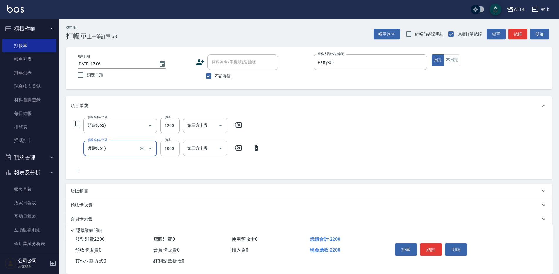
click at [167, 150] on input "1000" at bounding box center [170, 149] width 19 height 16
type input "1500"
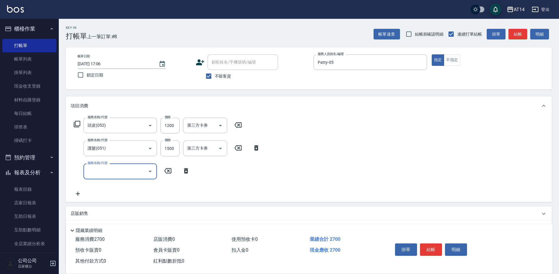
click at [113, 172] on input "服務名稱/代號" at bounding box center [115, 171] width 59 height 10
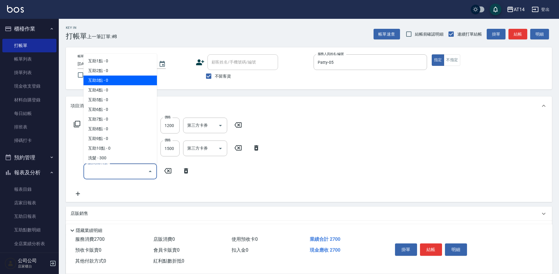
click at [97, 80] on span "互助3點 - 0" at bounding box center [119, 81] width 73 height 10
type input "互助3點(003)"
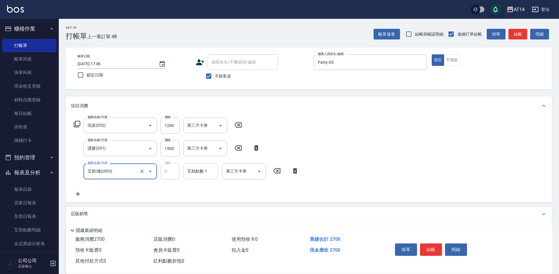
click at [201, 178] on div "互助點數-1" at bounding box center [200, 171] width 35 height 16
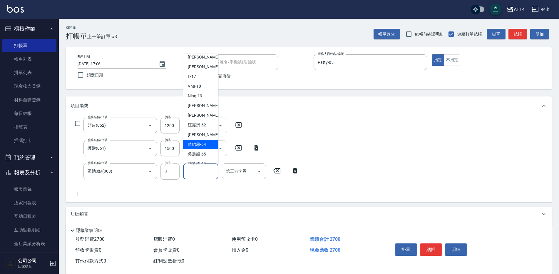
scroll to position [108, 0]
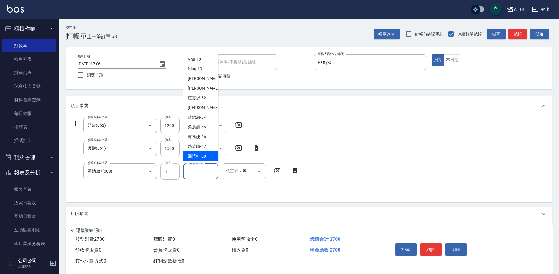
click at [200, 155] on span "[PERSON_NAME]-68" at bounding box center [197, 156] width 18 height 6
type input "[PERSON_NAME]-68"
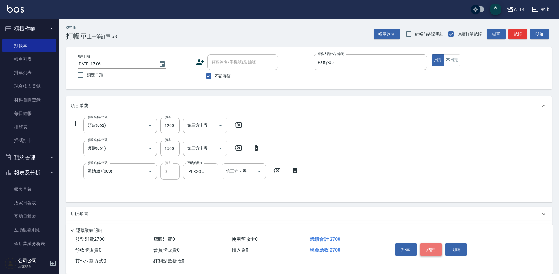
click at [431, 246] on button "結帳" at bounding box center [431, 249] width 22 height 12
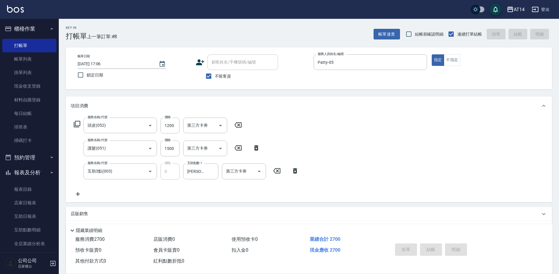
type input "2025/10/11 17:07"
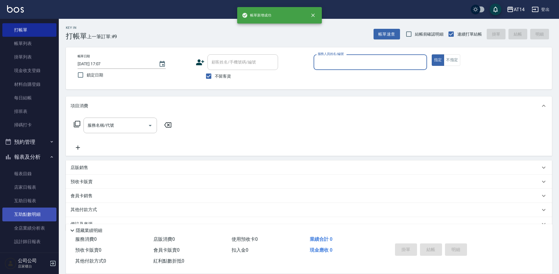
scroll to position [29, 0]
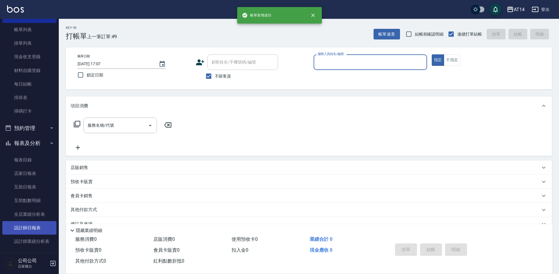
click at [31, 230] on link "設計師日報表" at bounding box center [29, 228] width 54 height 14
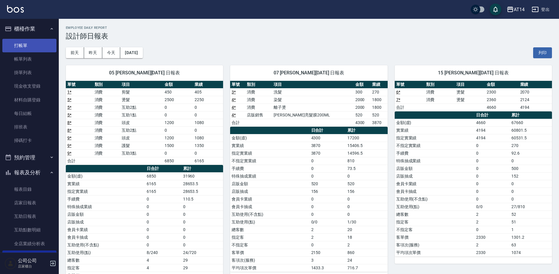
click at [26, 44] on link "打帳單" at bounding box center [29, 46] width 54 height 14
